Goal: Task Accomplishment & Management: Manage account settings

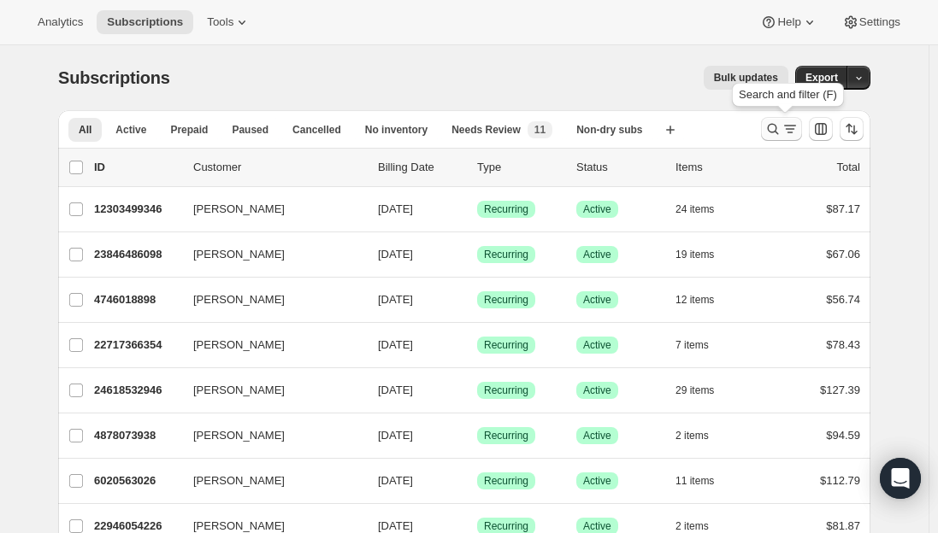
click at [778, 133] on icon "Search and filter results" at bounding box center [772, 129] width 17 height 17
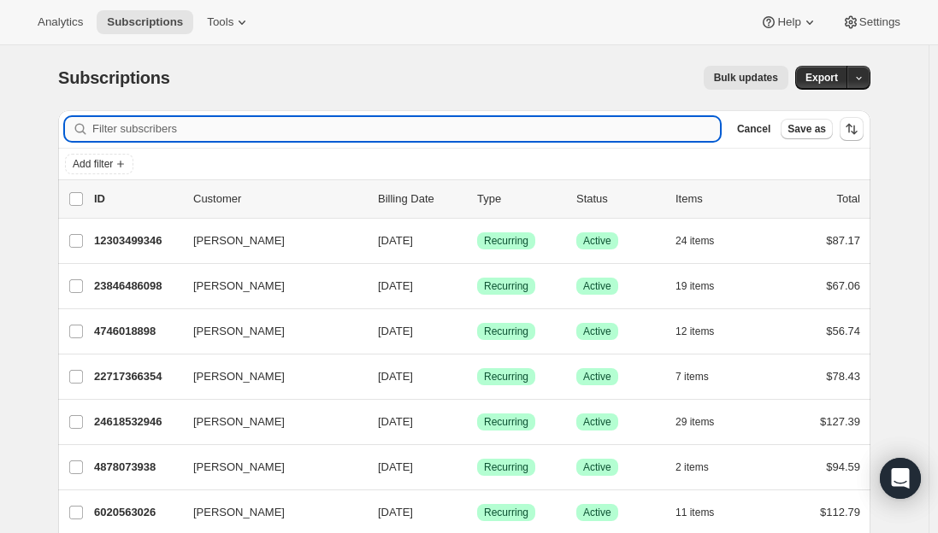
click at [235, 127] on input "Filter subscribers" at bounding box center [405, 129] width 627 height 24
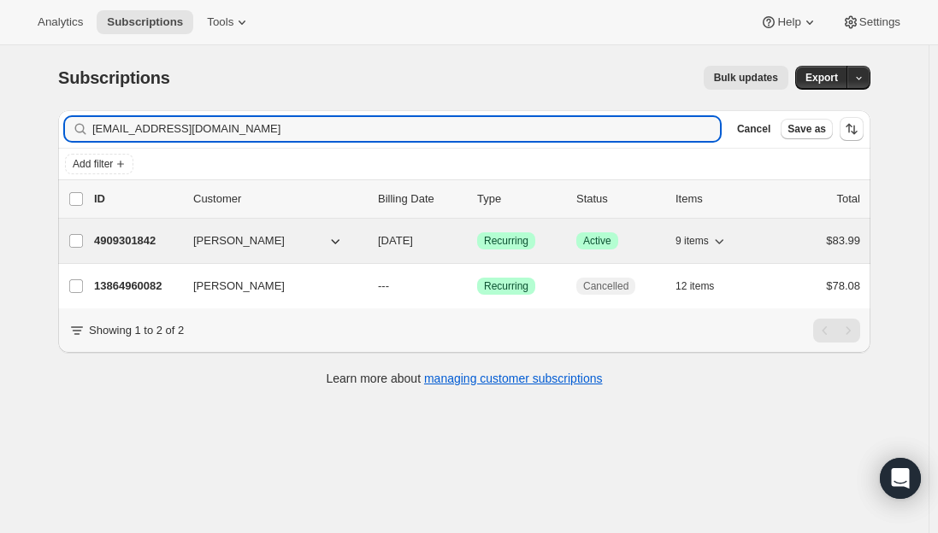
type input "[EMAIL_ADDRESS][DOMAIN_NAME]"
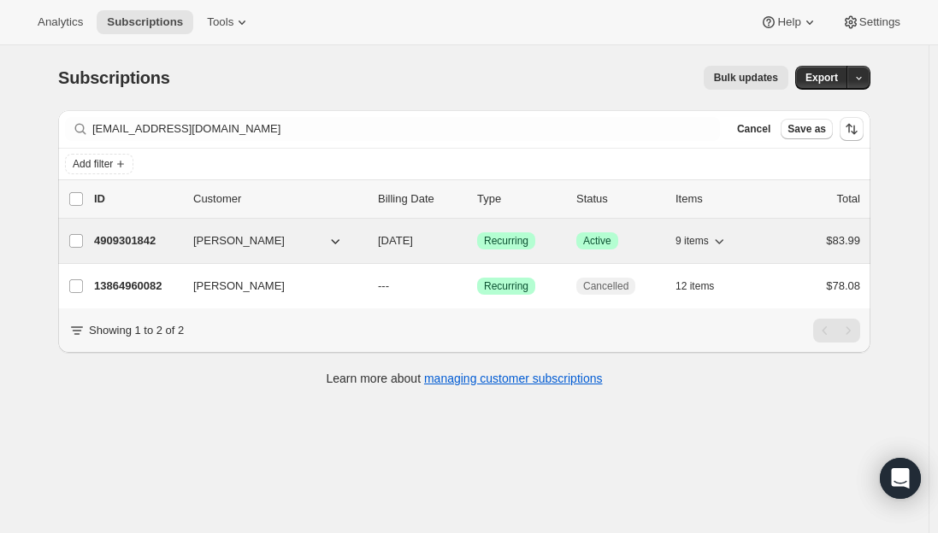
click at [155, 230] on div "4909301842 [PERSON_NAME] [DATE] Success Recurring Success Active 9 items $83.99" at bounding box center [477, 241] width 766 height 24
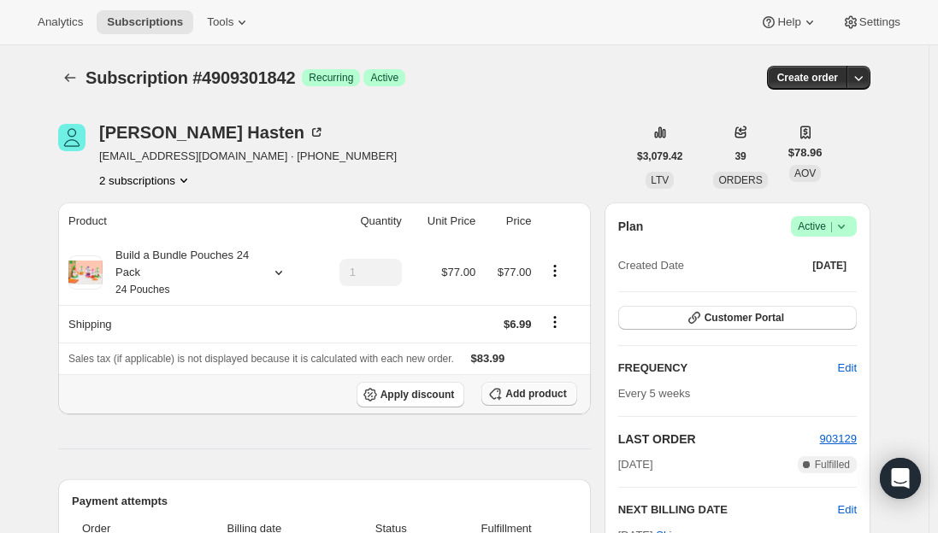
click at [540, 401] on button "Add product" at bounding box center [528, 394] width 95 height 24
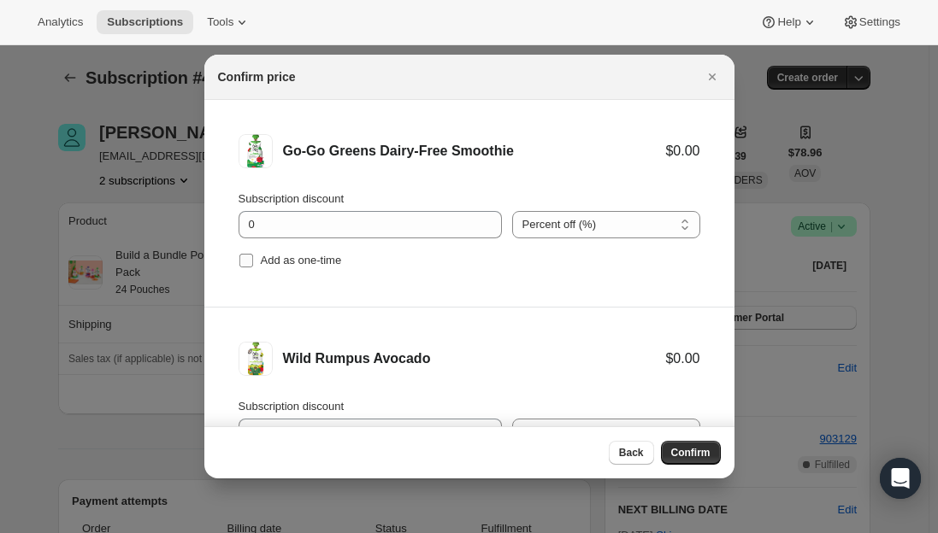
click at [239, 265] on input "Add as one-time" at bounding box center [246, 261] width 14 height 14
checkbox input "true"
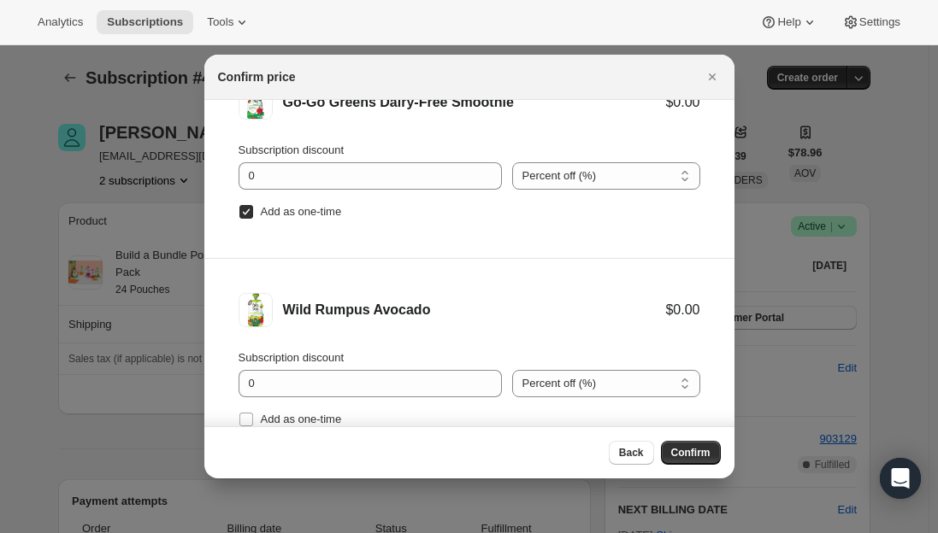
scroll to position [71, 0]
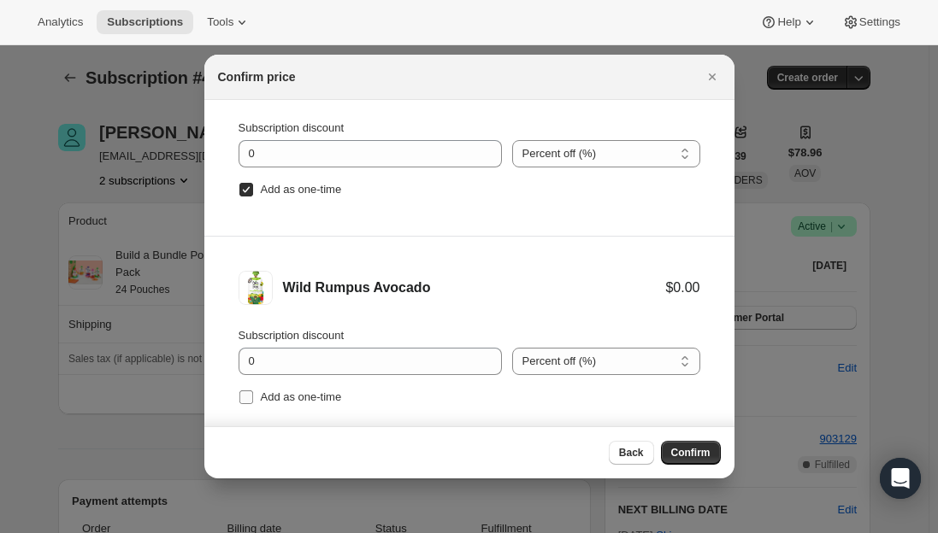
click at [245, 397] on input "Add as one-time" at bounding box center [246, 398] width 14 height 14
checkbox input "true"
click at [690, 455] on span "Confirm" at bounding box center [690, 453] width 39 height 14
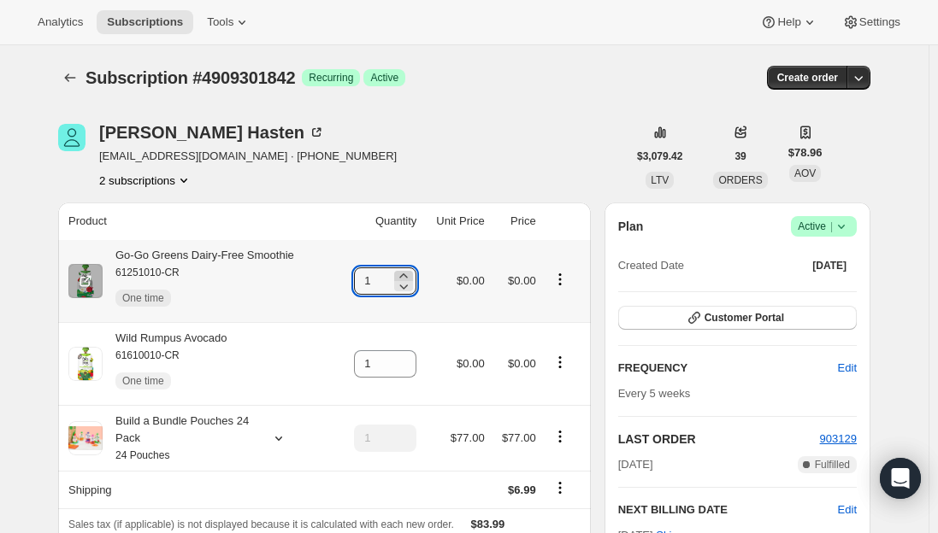
click at [405, 268] on icon at bounding box center [403, 276] width 17 height 17
type input "2"
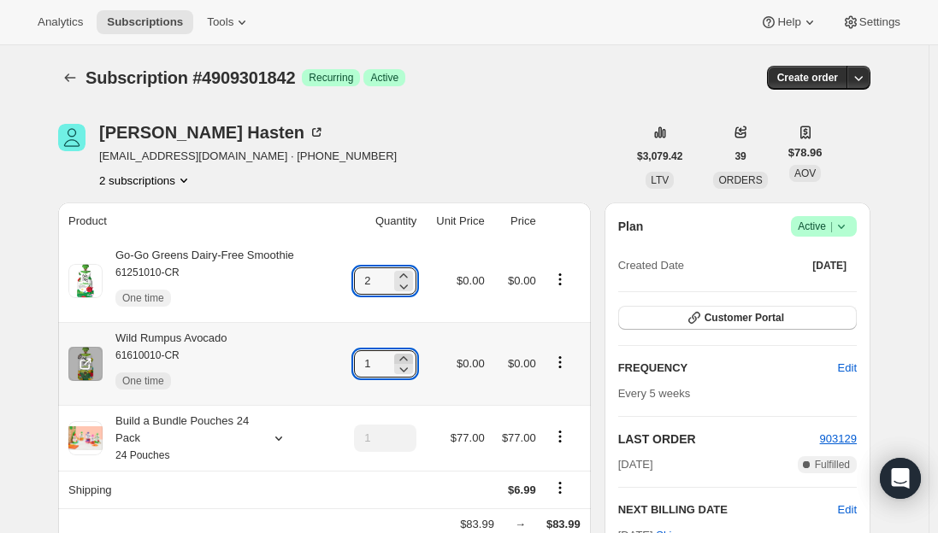
click at [407, 357] on icon at bounding box center [403, 358] width 17 height 17
type input "2"
click at [232, 250] on div "Go-Go Greens Dairy-Free Smoothie 61251010-CR One time" at bounding box center [198, 281] width 191 height 68
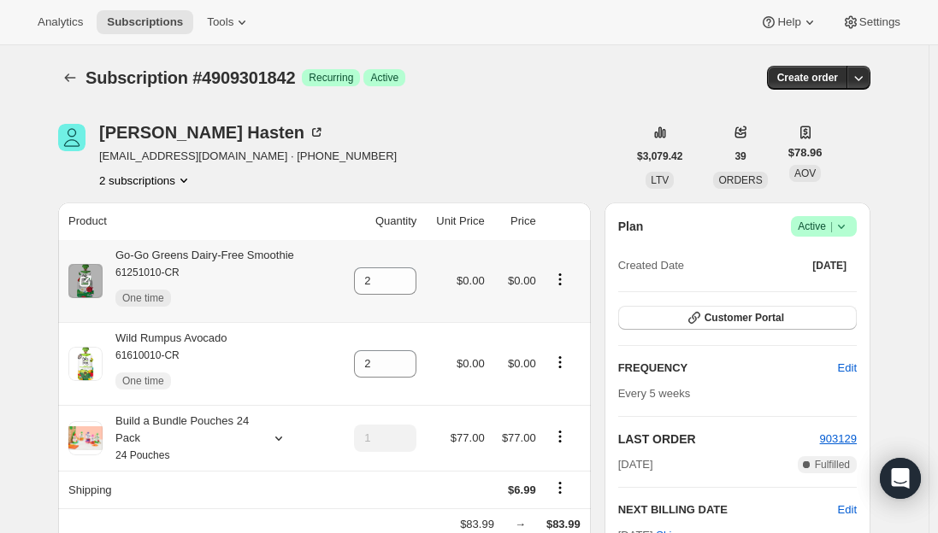
click at [232, 254] on div "Go-Go Greens Dairy-Free Smoothie 61251010-CR One time" at bounding box center [198, 281] width 191 height 68
copy div "Go-Go Greens Dairy-Free Smoothie"
click at [208, 341] on div "Wild Rumpus Avocado 61610010-CR One time" at bounding box center [165, 364] width 125 height 68
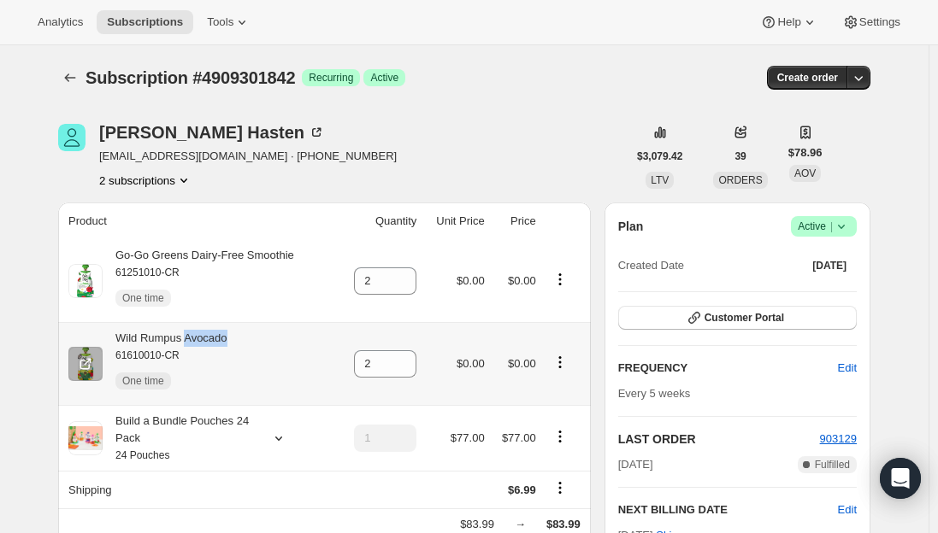
click at [208, 341] on div "Wild Rumpus Avocado 61610010-CR One time" at bounding box center [165, 364] width 125 height 68
copy div "Wild Rumpus Avocado"
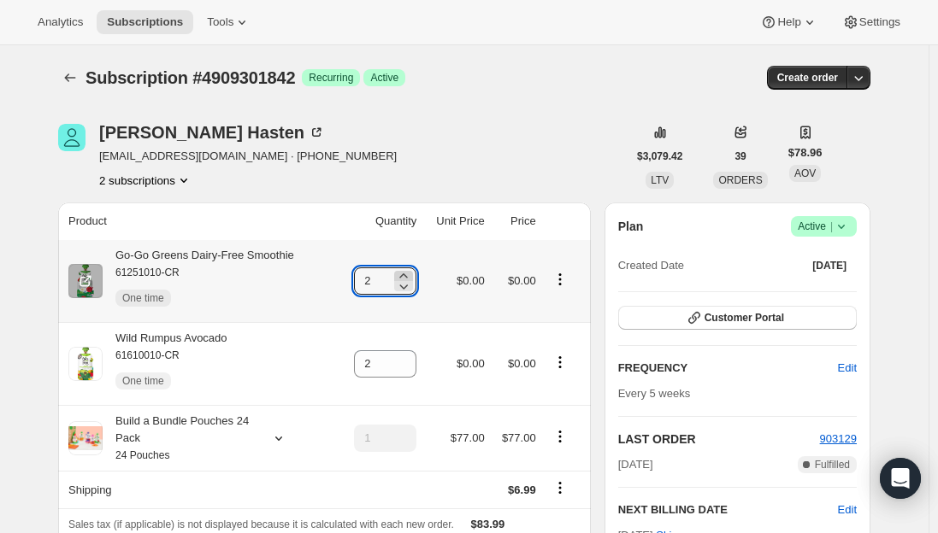
click at [404, 274] on icon at bounding box center [403, 276] width 17 height 17
type input "3"
click at [120, 23] on span "Subscriptions" at bounding box center [145, 22] width 76 height 14
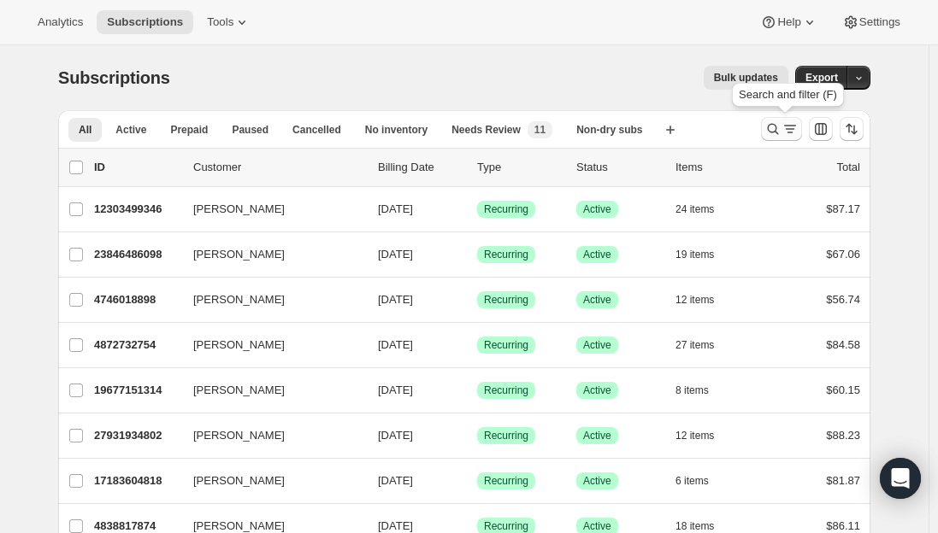
click at [778, 132] on icon "Search and filter results" at bounding box center [772, 129] width 17 height 17
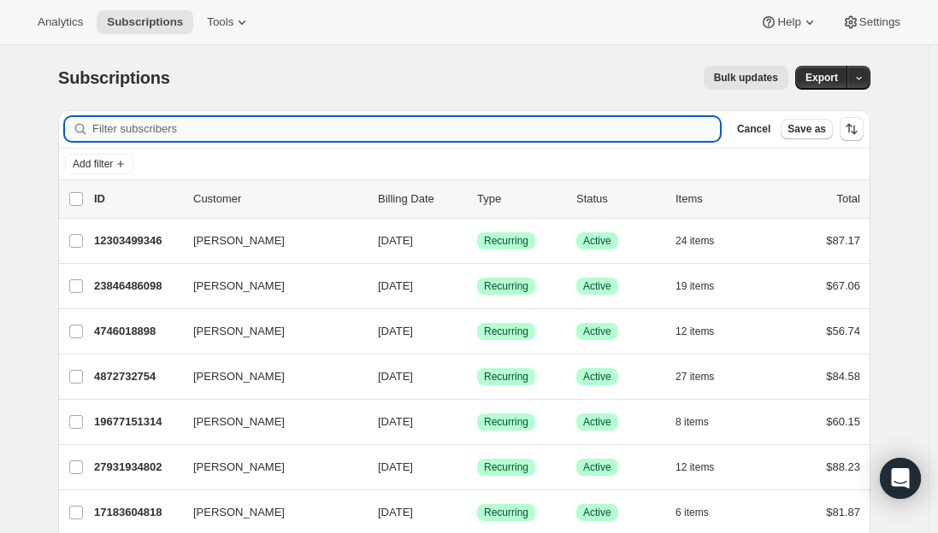
click at [134, 126] on input "Filter subscribers" at bounding box center [405, 129] width 627 height 24
type input "[EMAIL_ADDRESS][DOMAIN_NAME]"
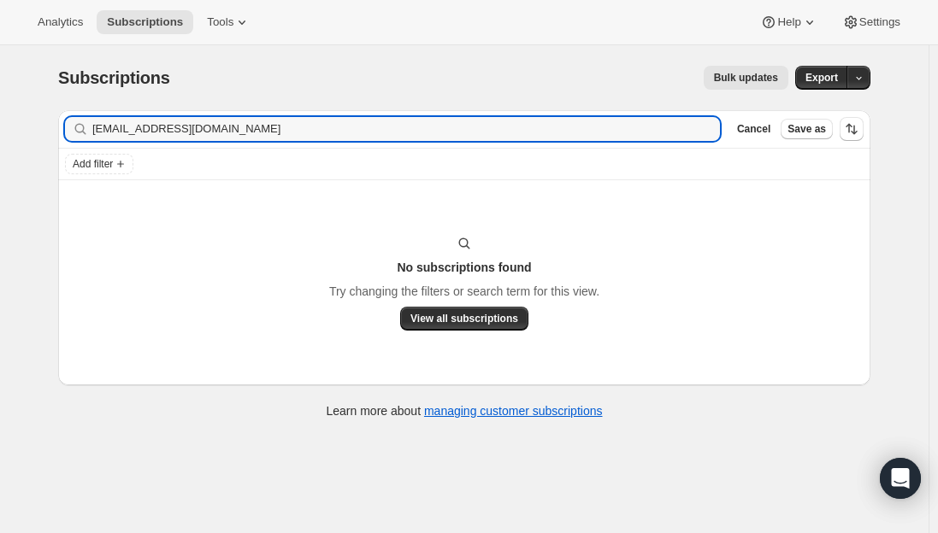
drag, startPoint x: 221, startPoint y: 125, endPoint x: -14, endPoint y: 126, distance: 235.0
click at [0, 126] on html "Analytics Subscriptions Tools Help Settings Skip to content Subscriptions. This…" at bounding box center [469, 266] width 938 height 533
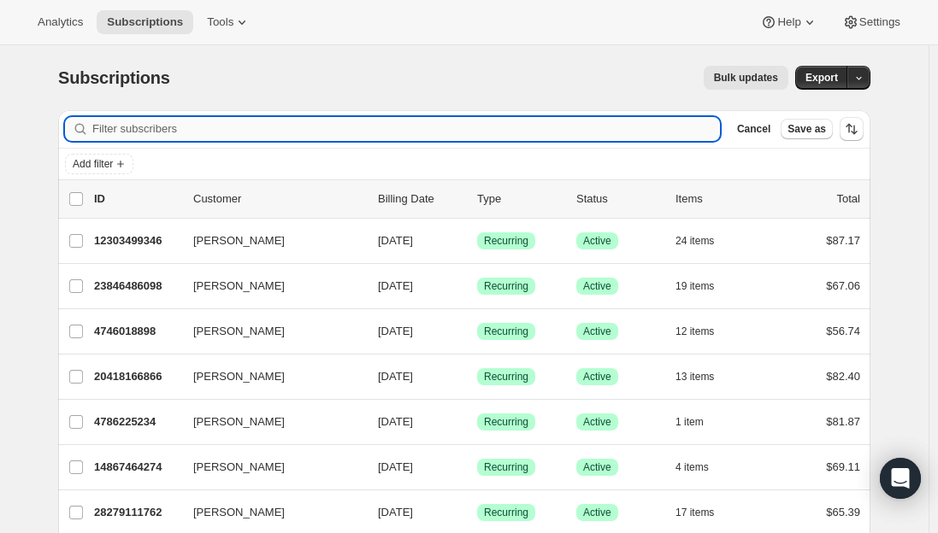
click at [241, 140] on input "Filter subscribers" at bounding box center [405, 129] width 627 height 24
paste input "27763638354"
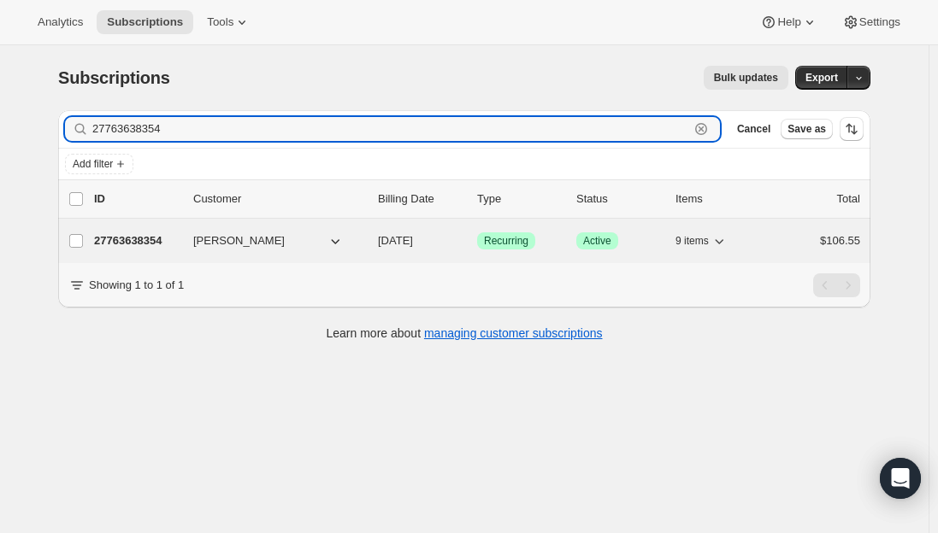
type input "27763638354"
click at [138, 233] on p "27763638354" at bounding box center [136, 240] width 85 height 17
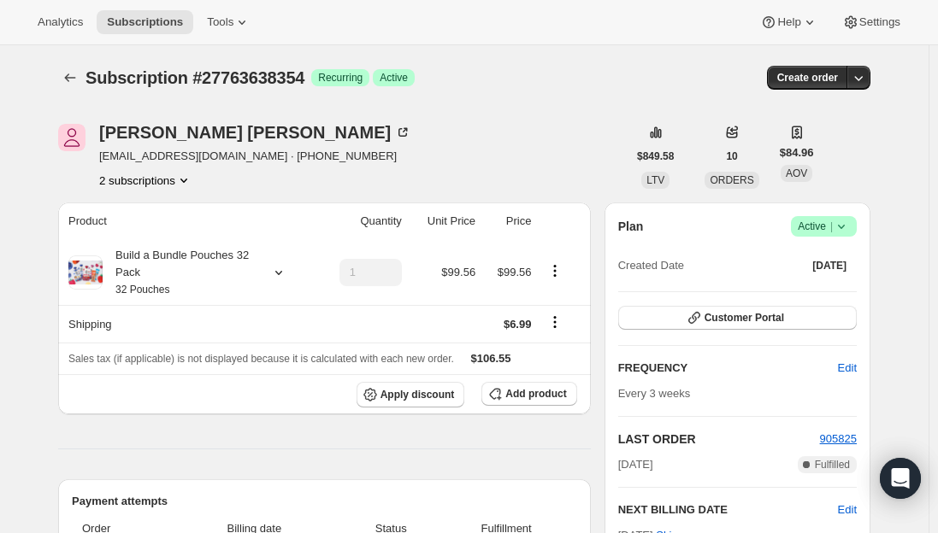
click at [184, 159] on span "[EMAIL_ADDRESS][DOMAIN_NAME] · [PHONE_NUMBER]" at bounding box center [255, 156] width 312 height 17
click at [227, 158] on span "[EMAIL_ADDRESS][DOMAIN_NAME] · [PHONE_NUMBER]" at bounding box center [255, 156] width 312 height 17
drag, startPoint x: 256, startPoint y: 158, endPoint x: 104, endPoint y: 159, distance: 152.1
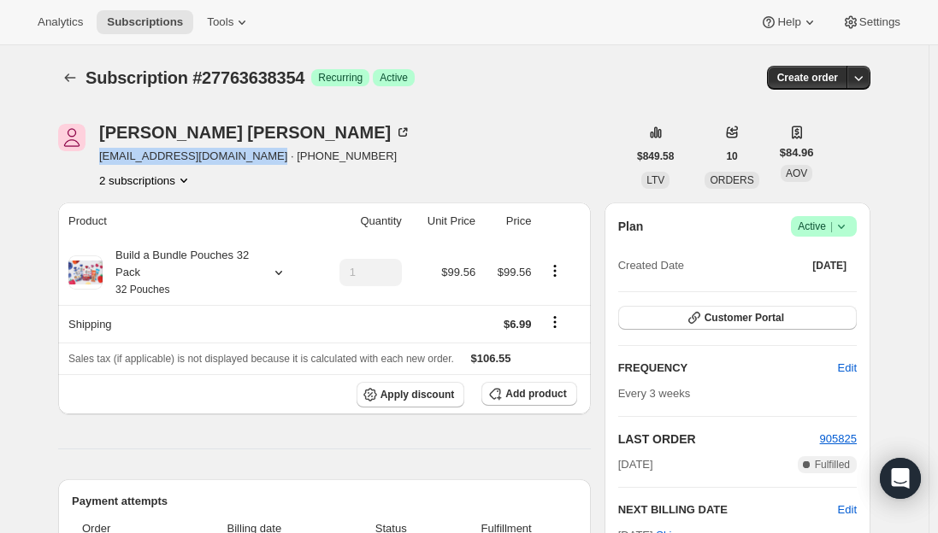
click at [104, 159] on span "[EMAIL_ADDRESS][DOMAIN_NAME] · [PHONE_NUMBER]" at bounding box center [255, 156] width 312 height 17
copy span "[EMAIL_ADDRESS][DOMAIN_NAME]"
